Goal: Information Seeking & Learning: Find specific fact

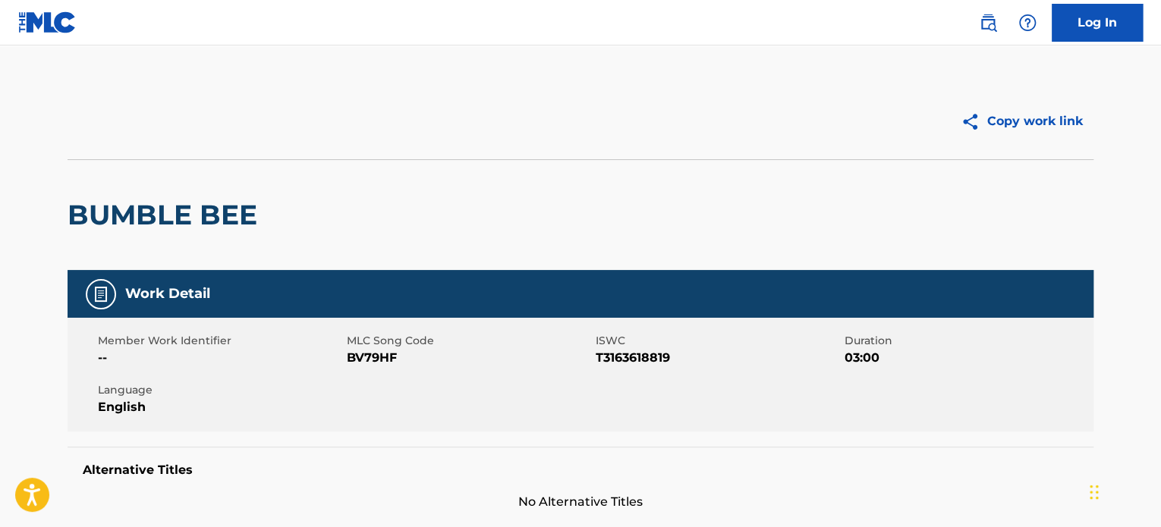
click at [947, 212] on div "BUMBLE BEE" at bounding box center [581, 214] width 1026 height 111
click at [993, 27] on img at bounding box center [988, 23] width 18 height 18
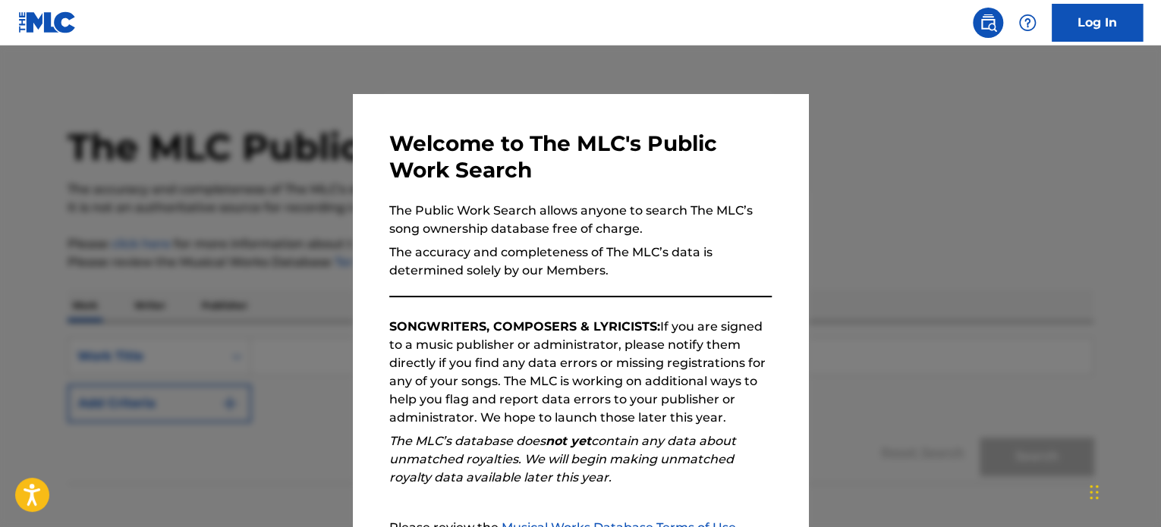
click at [965, 136] on div at bounding box center [580, 309] width 1161 height 527
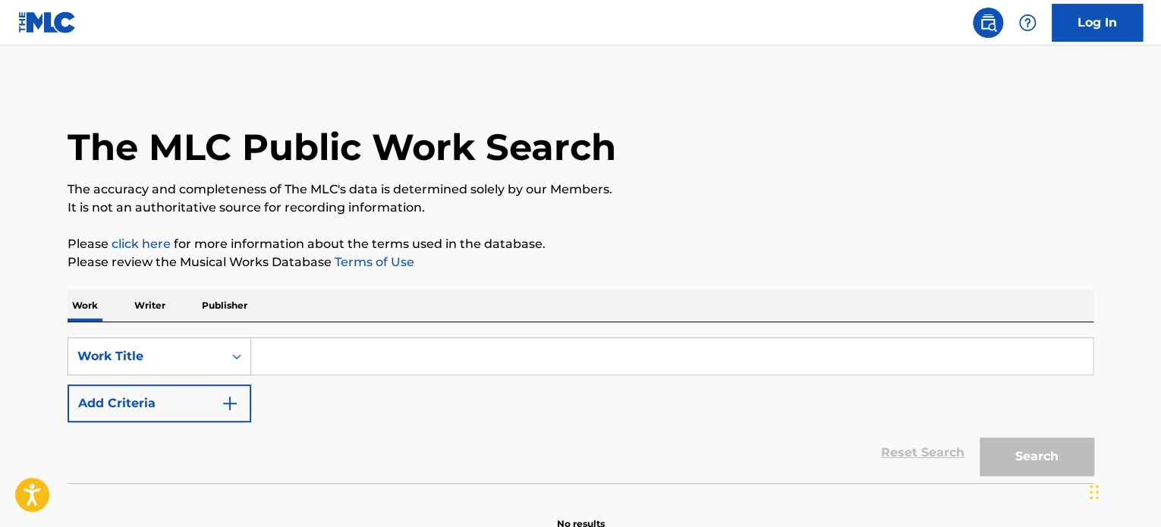
paste input "SAVE YOUR TEARS"
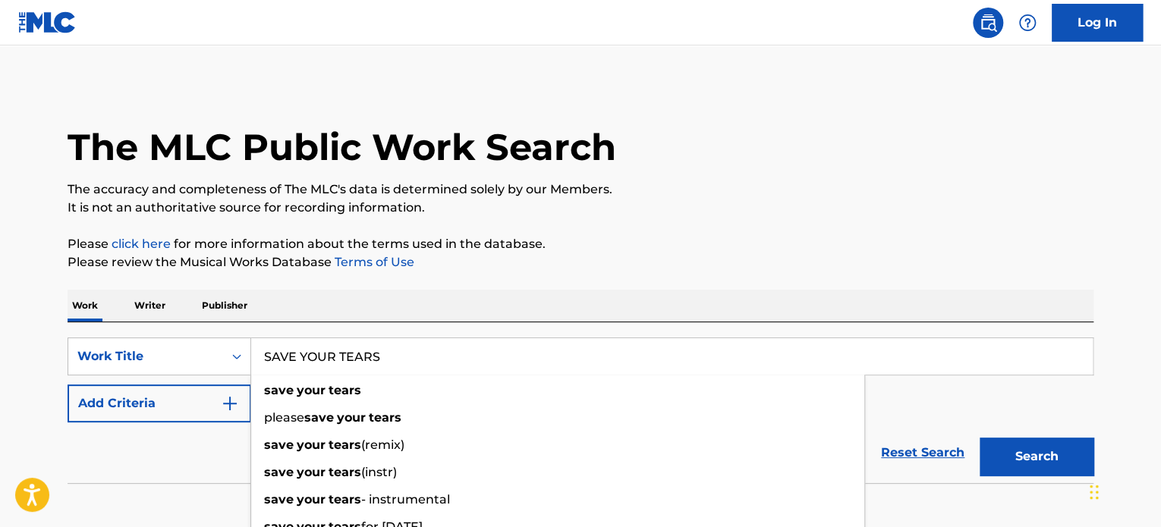
type input "SAVE YOUR TEARS"
click at [692, 235] on p "Please click here for more information about the terms used in the database." at bounding box center [581, 244] width 1026 height 18
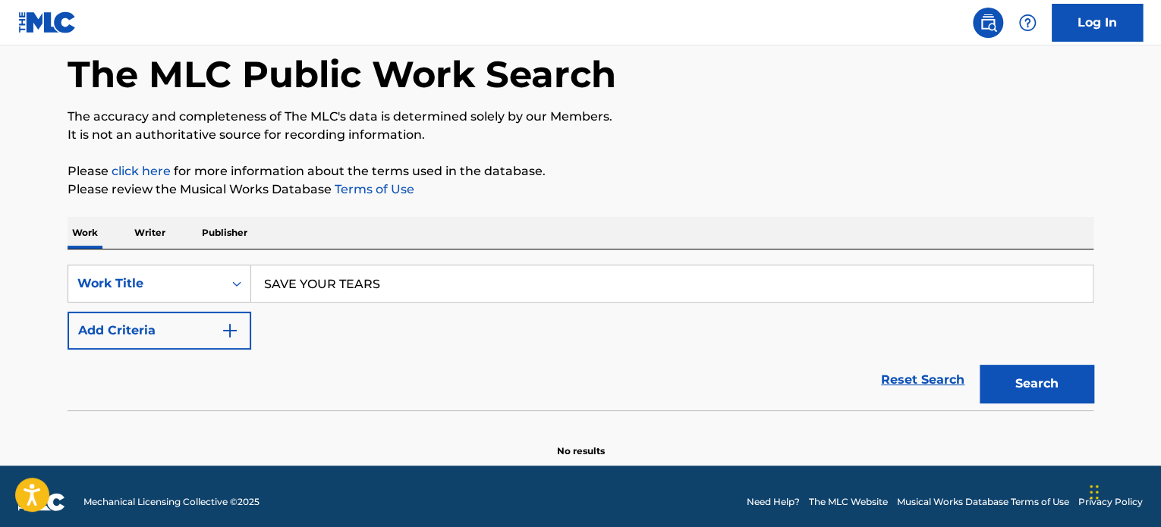
scroll to position [83, 0]
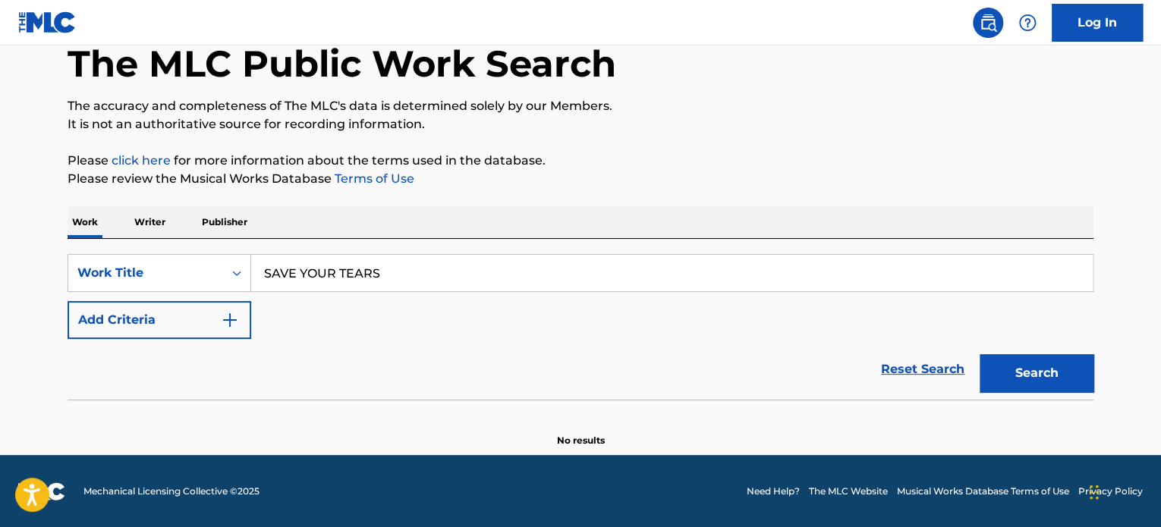
click at [138, 321] on button "Add Criteria" at bounding box center [160, 320] width 184 height 38
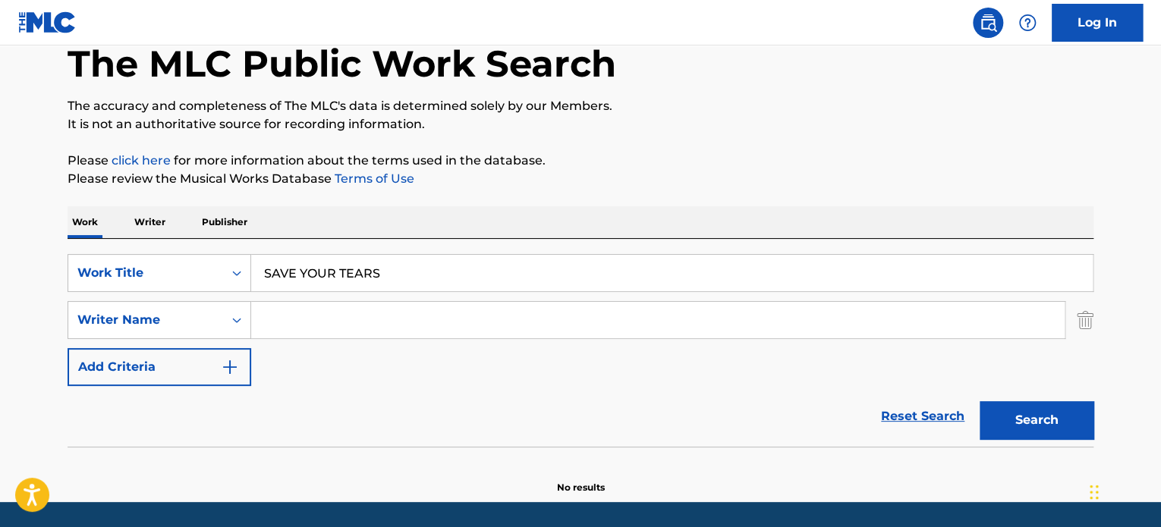
click at [410, 327] on input "Search Form" at bounding box center [657, 320] width 813 height 36
paste input "[PERSON_NAME]"
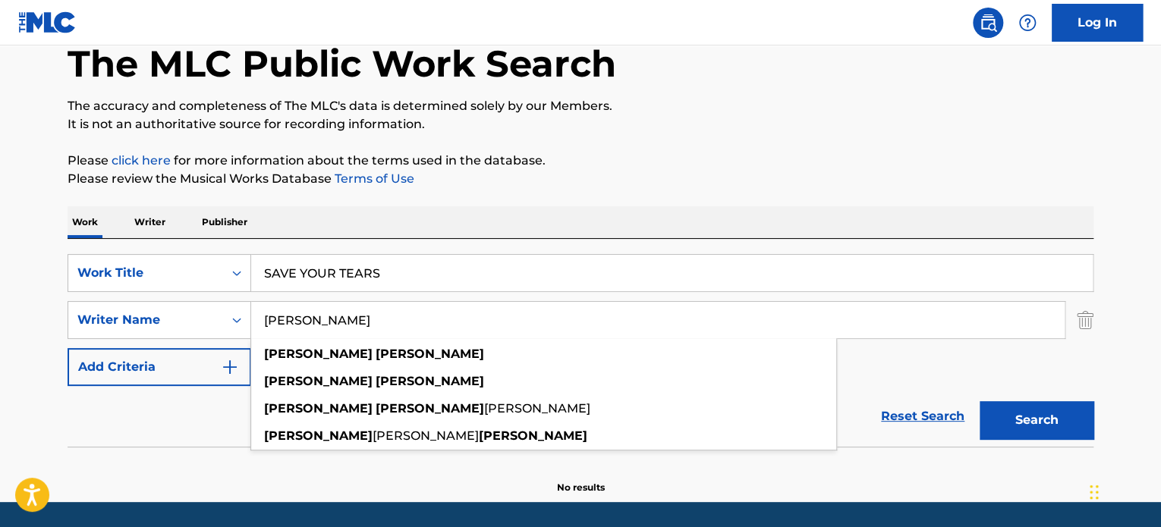
type input "[PERSON_NAME]"
click at [1014, 423] on button "Search" at bounding box center [1037, 420] width 114 height 38
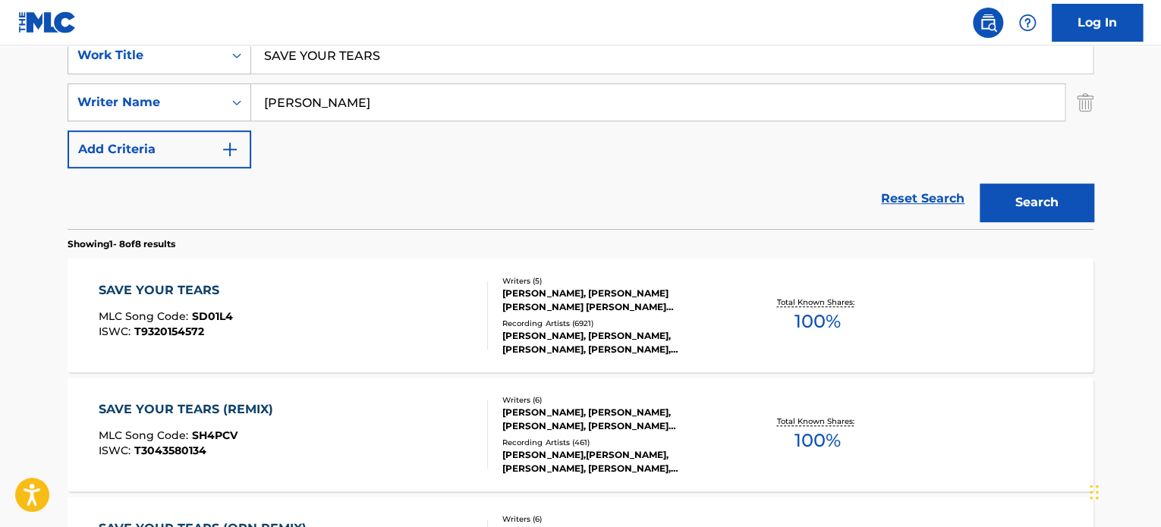
scroll to position [311, 0]
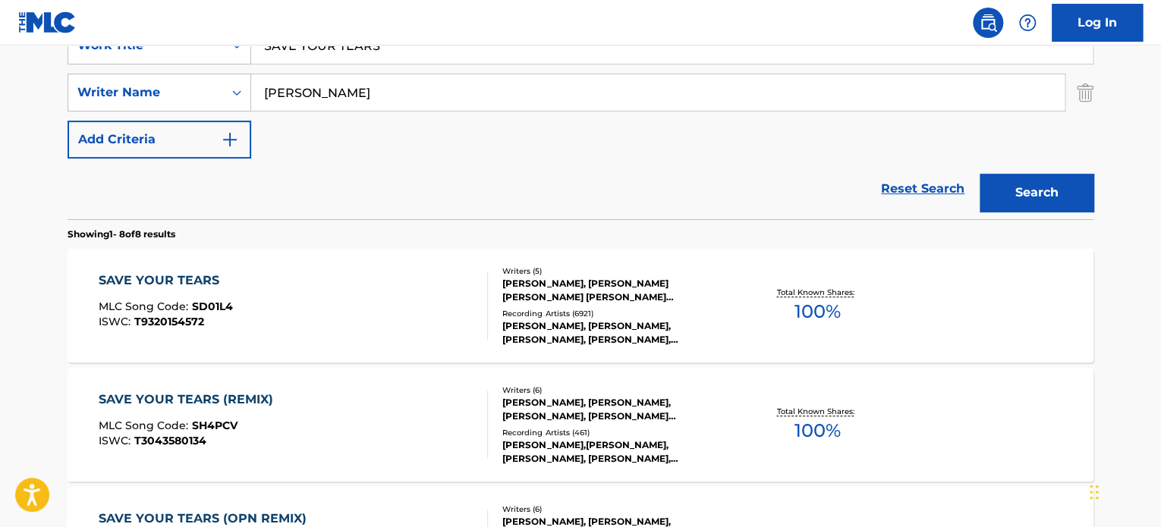
click at [408, 311] on div "SAVE YOUR TEARS MLC Song Code : SD01L4 ISWC : T9320154572" at bounding box center [294, 306] width 390 height 68
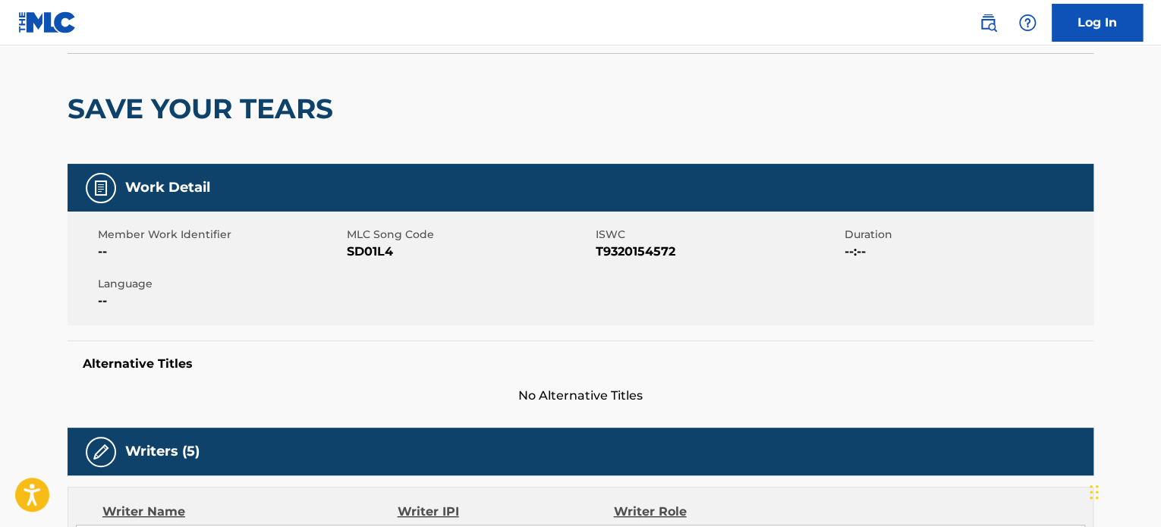
scroll to position [379, 0]
